Goal: Transaction & Acquisition: Subscribe to service/newsletter

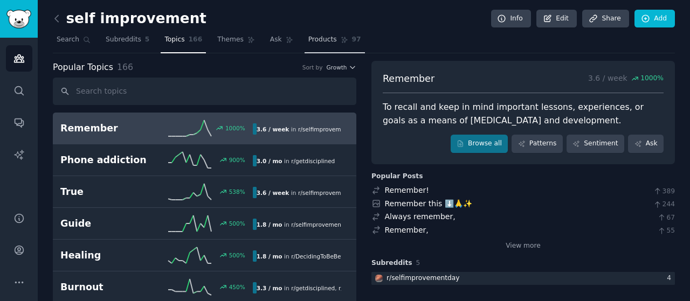
click at [412, 20] on div "[MEDICAL_DATA] Info Edit Share Add" at bounding box center [364, 21] width 622 height 22
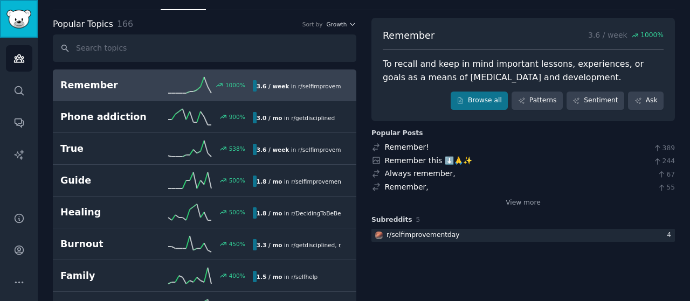
click at [20, 15] on img "Sidebar" at bounding box center [18, 19] width 25 height 19
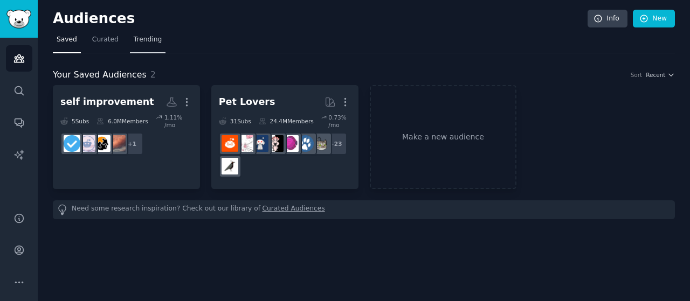
click at [134, 38] on span "Trending" at bounding box center [148, 40] width 28 height 10
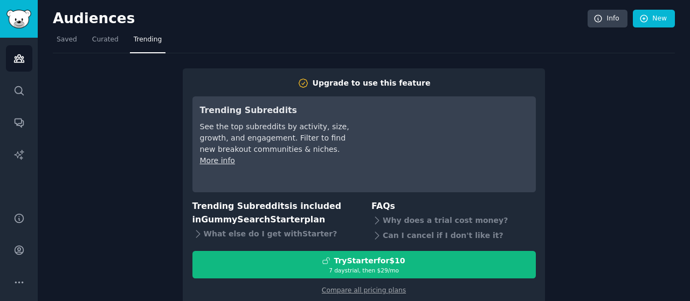
scroll to position [17, 0]
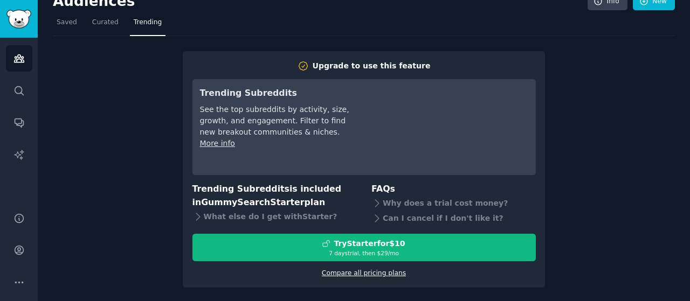
click at [347, 270] on link "Compare all pricing plans" at bounding box center [364, 273] width 84 height 8
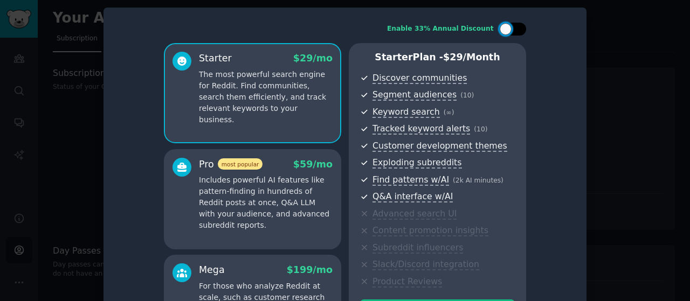
click at [517, 27] on div at bounding box center [517, 28] width 5 height 5
click at [507, 25] on div at bounding box center [512, 29] width 27 height 13
checkbox input "false"
